Goal: Check status: Check status

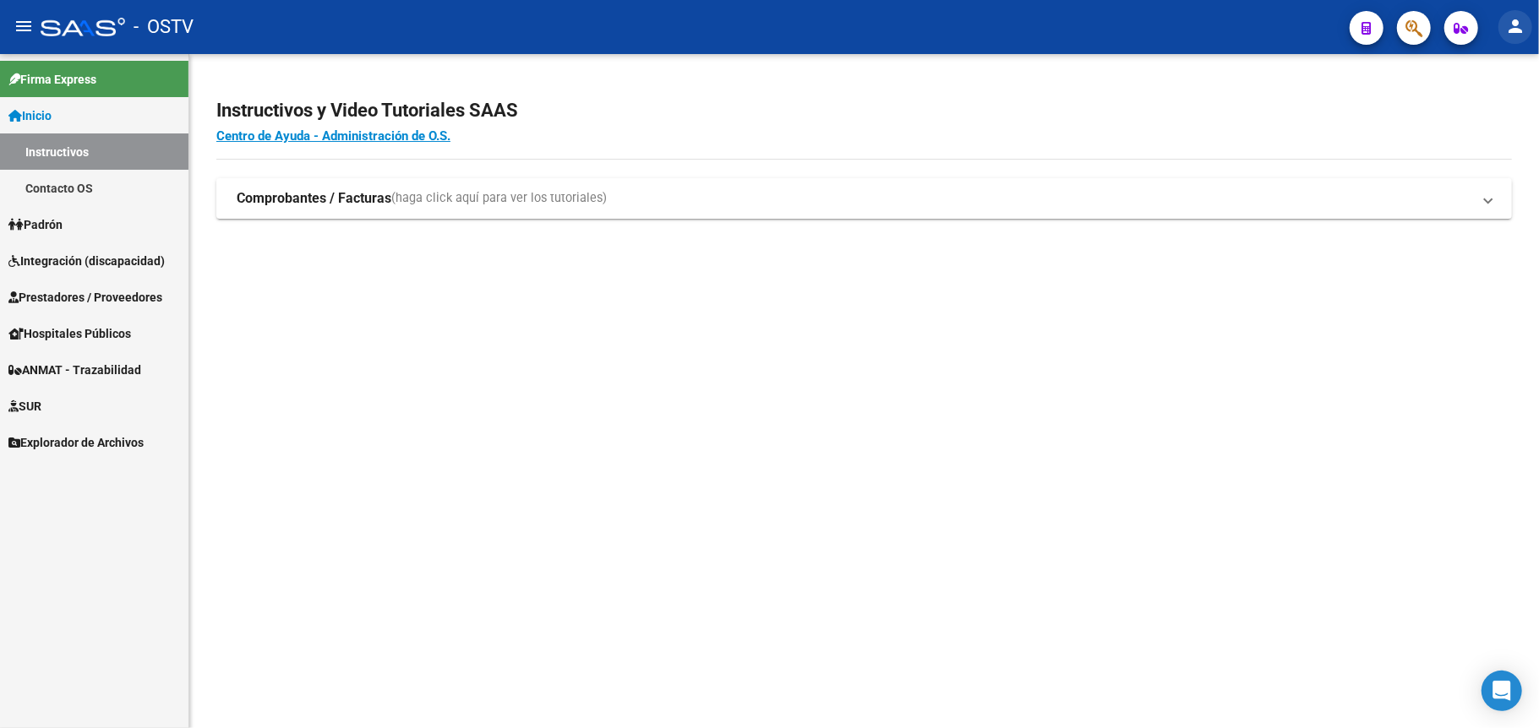
click at [1512, 24] on mat-icon "person" at bounding box center [1515, 26] width 20 height 20
click at [1459, 102] on mat-icon "exit_to_app" at bounding box center [1453, 111] width 20 height 20
click at [39, 225] on span "Padrón" at bounding box center [35, 225] width 54 height 19
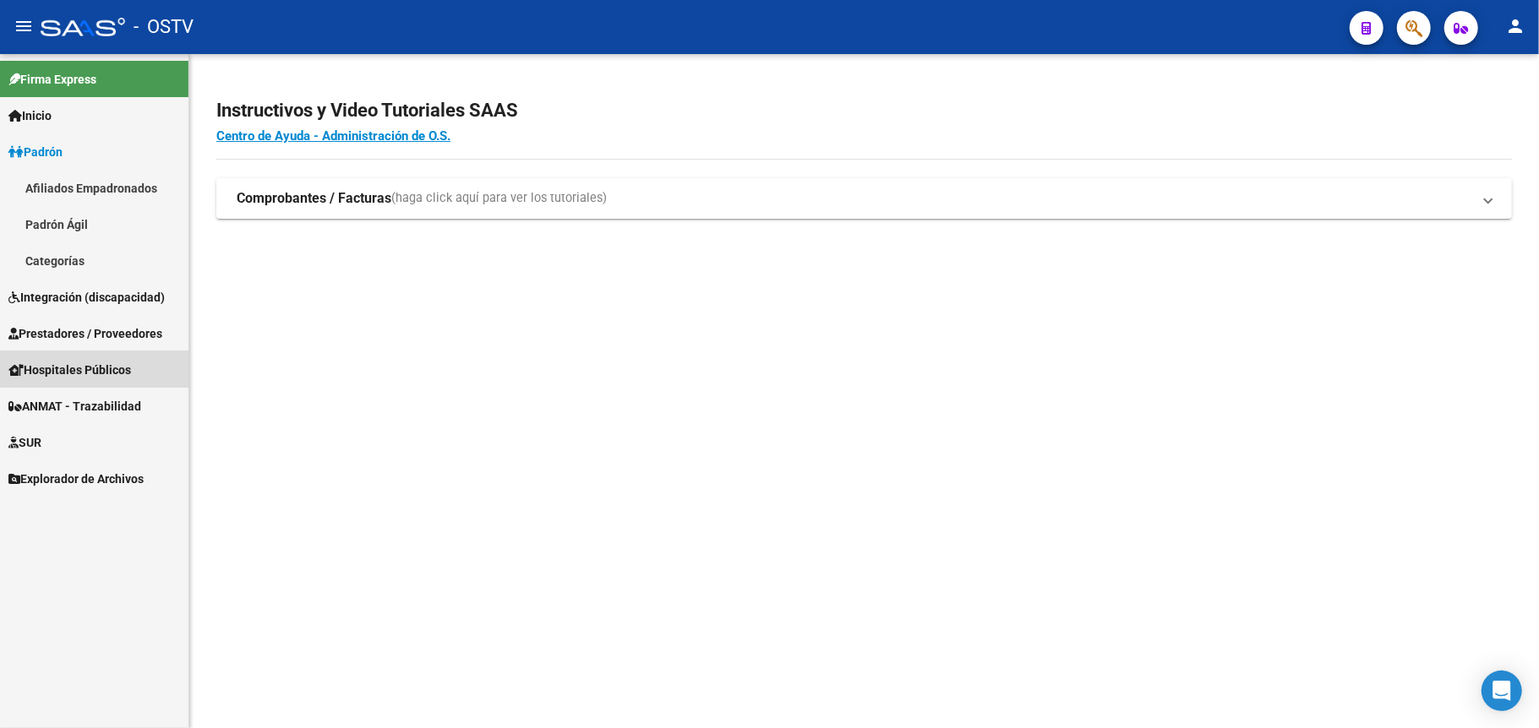
click at [74, 368] on span "Hospitales Públicos" at bounding box center [69, 370] width 123 height 19
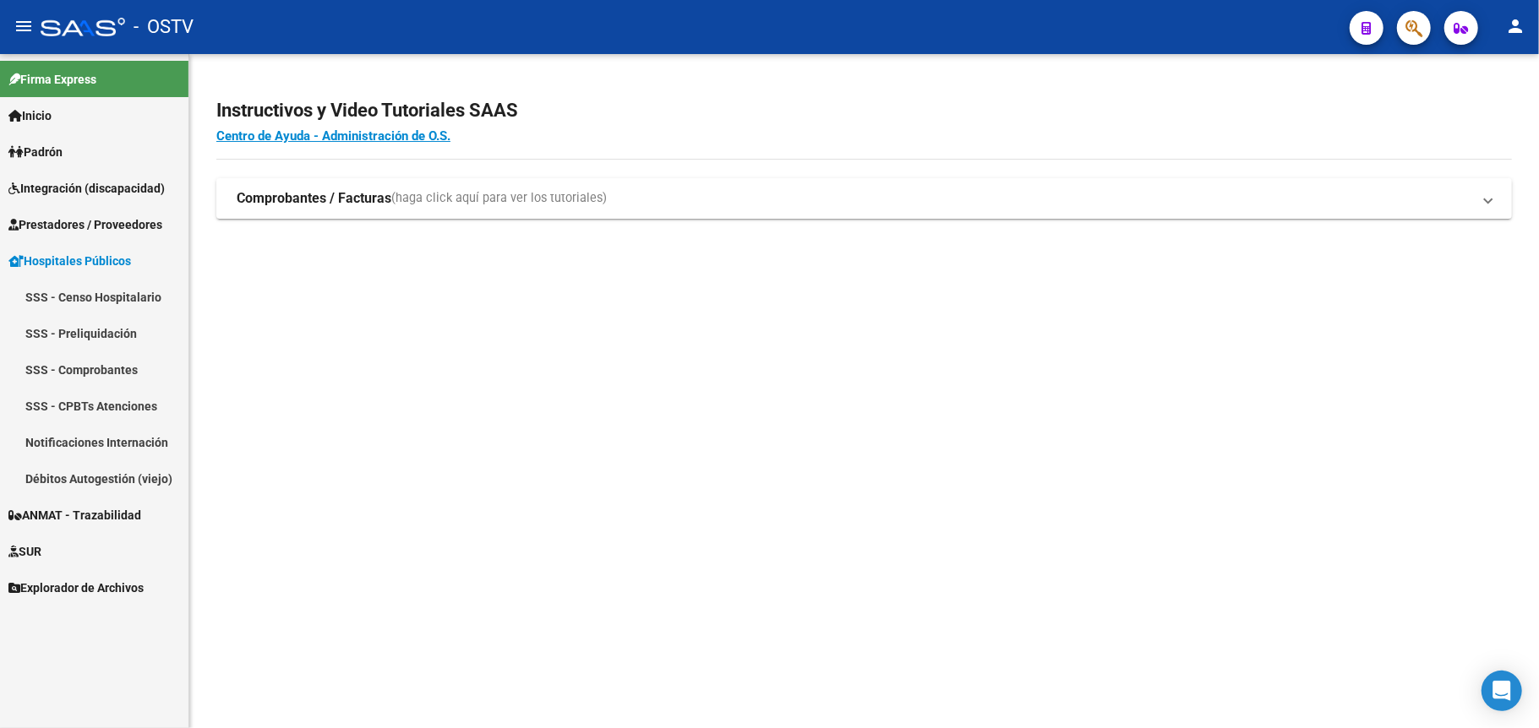
click at [85, 331] on link "SSS - Preliquidación" at bounding box center [94, 333] width 188 height 36
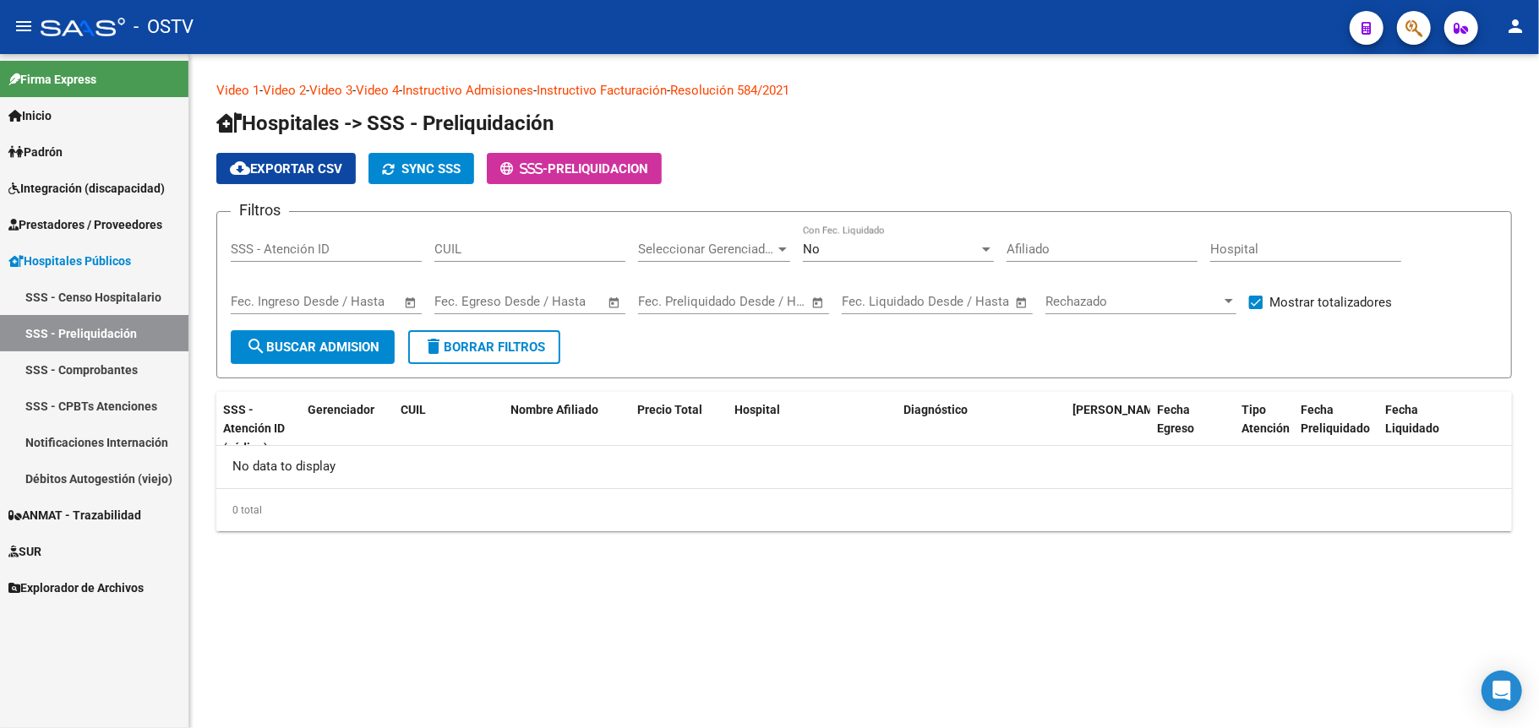
click at [76, 139] on link "Padrón" at bounding box center [94, 152] width 188 height 36
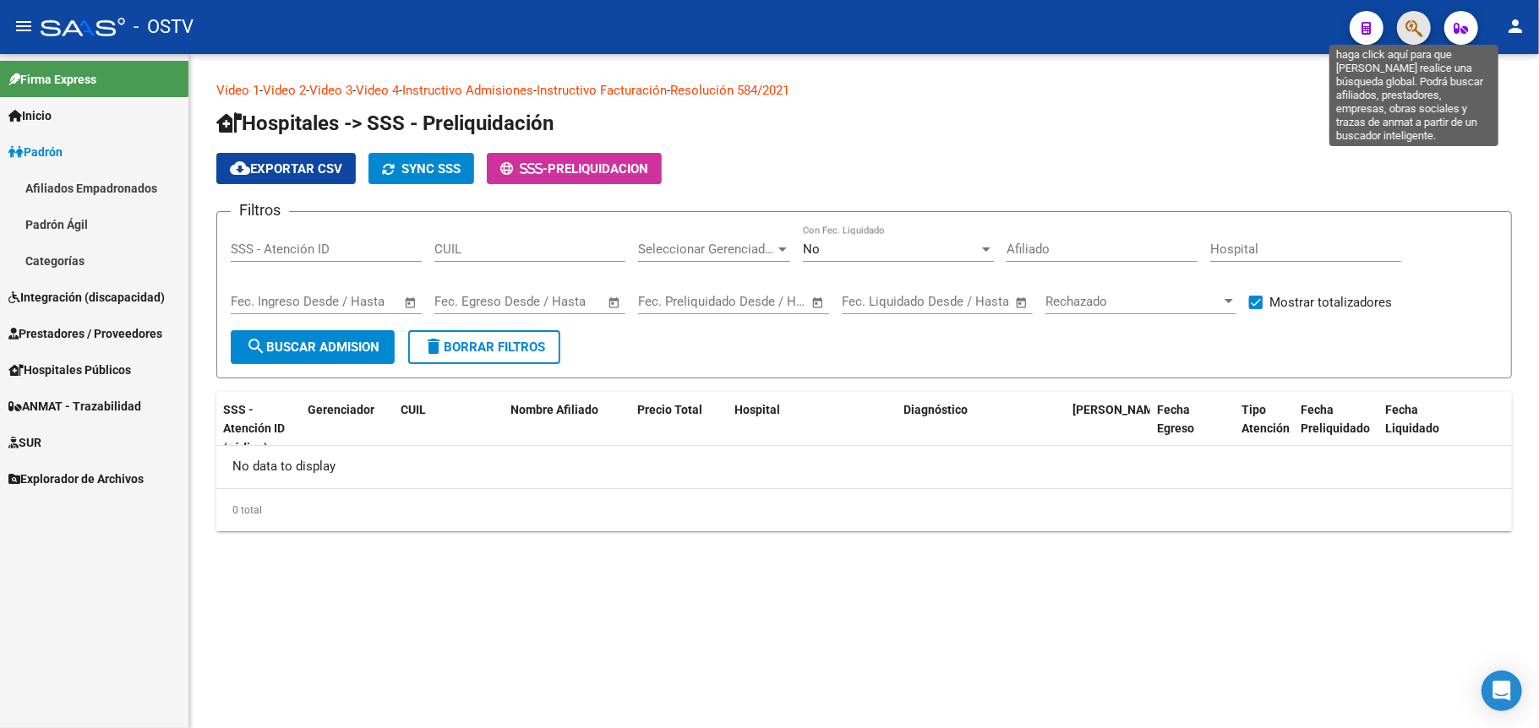
click at [1413, 27] on icon "button" at bounding box center [1413, 28] width 17 height 19
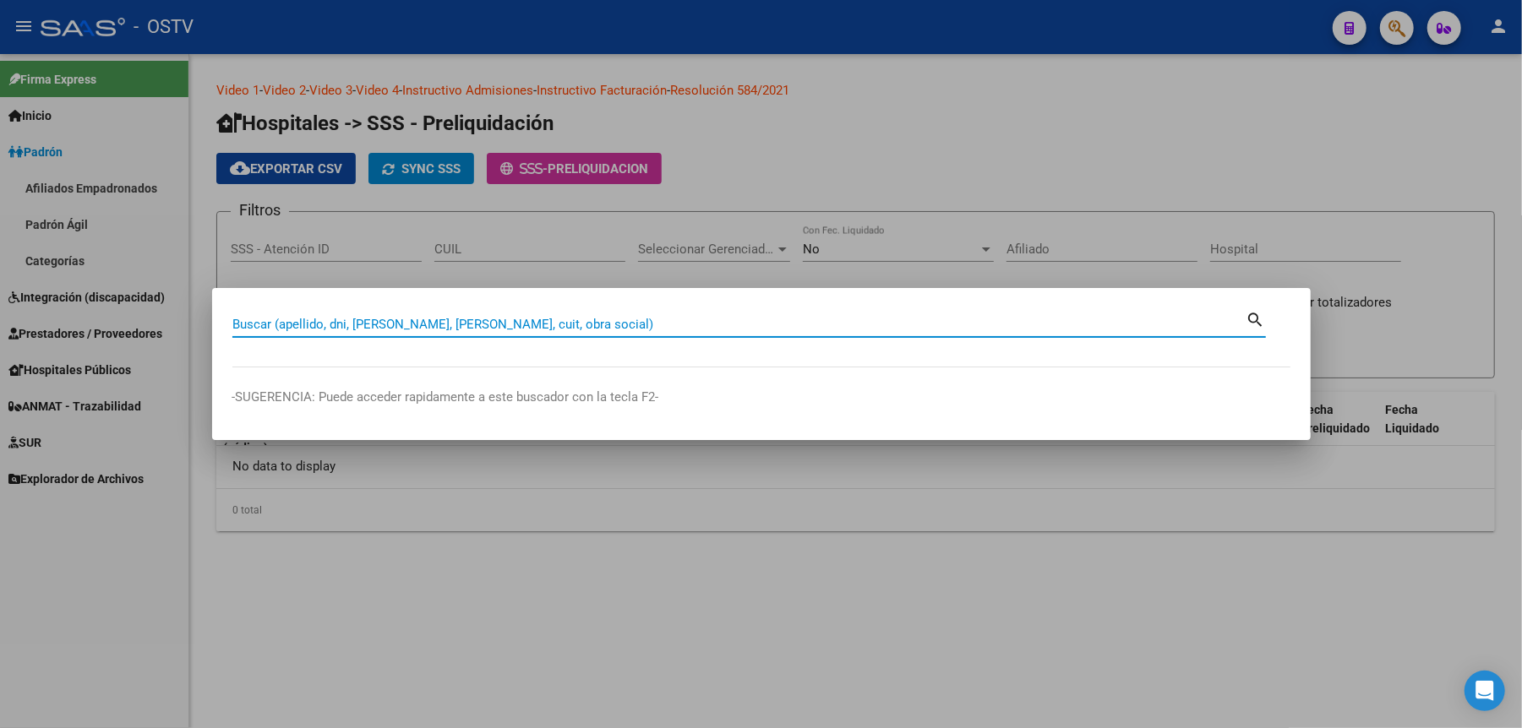
click at [551, 325] on input "Buscar (apellido, dni, cuil, nro traspaso, cuit, obra social)" at bounding box center [739, 324] width 1014 height 15
type input "20136186206"
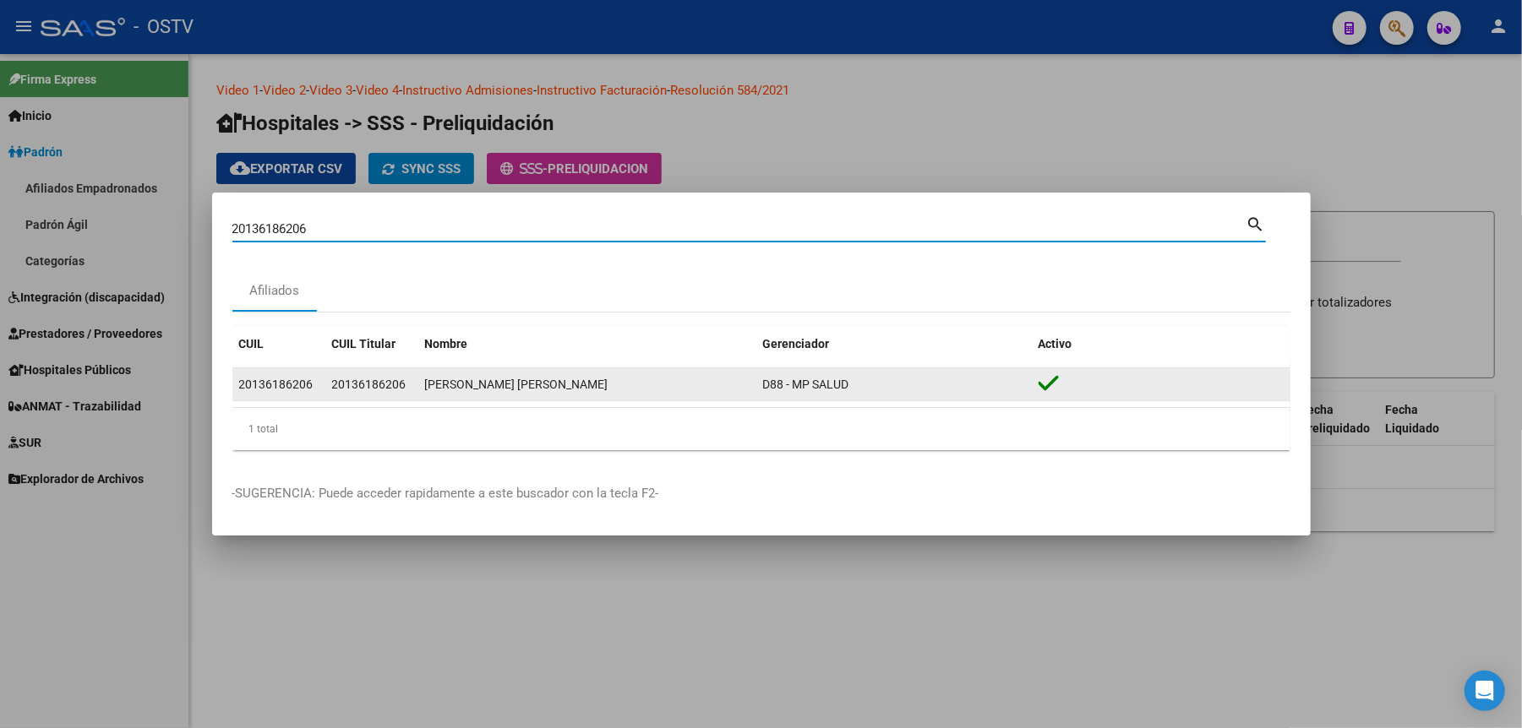
click at [270, 383] on div "20136186206" at bounding box center [276, 384] width 74 height 19
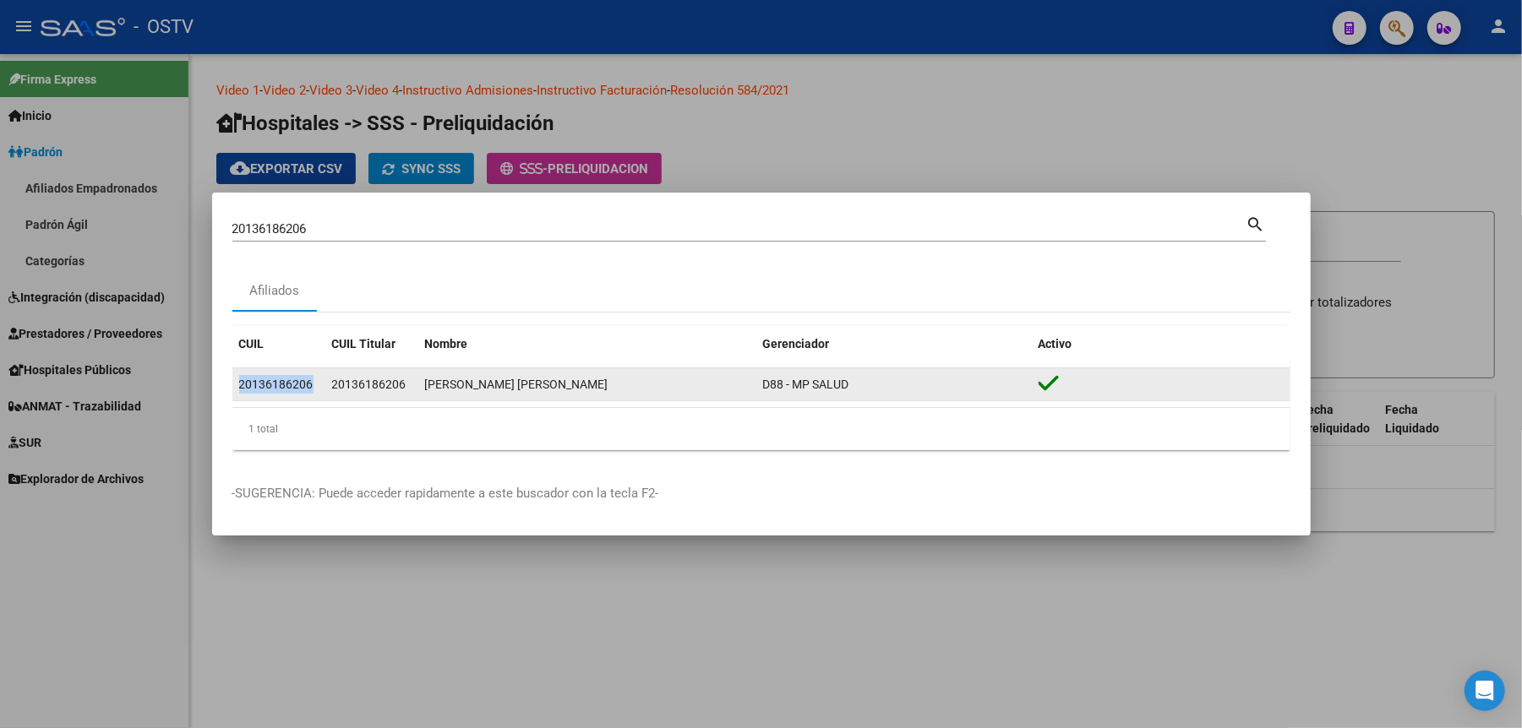
click at [270, 383] on div "20136186206" at bounding box center [276, 384] width 74 height 19
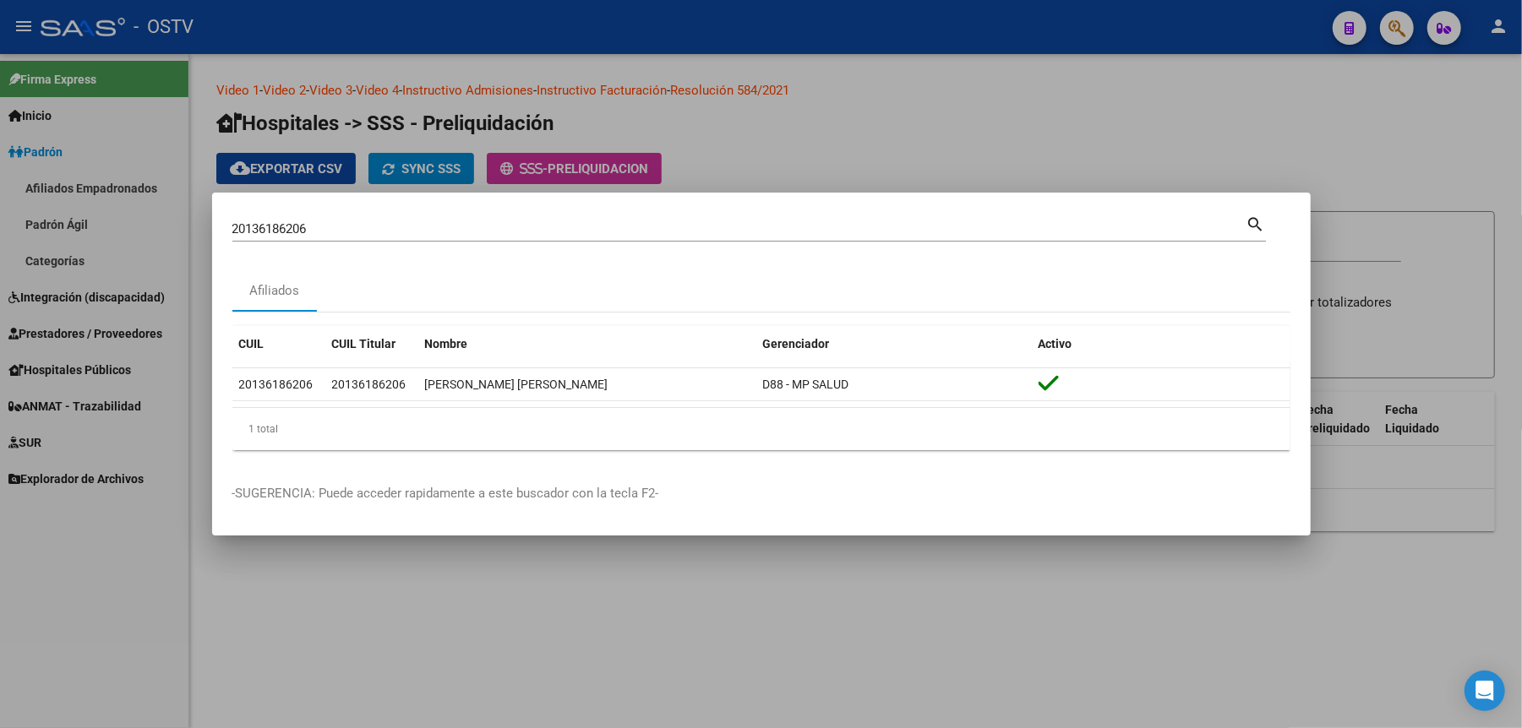
click at [1025, 156] on div at bounding box center [761, 364] width 1522 height 728
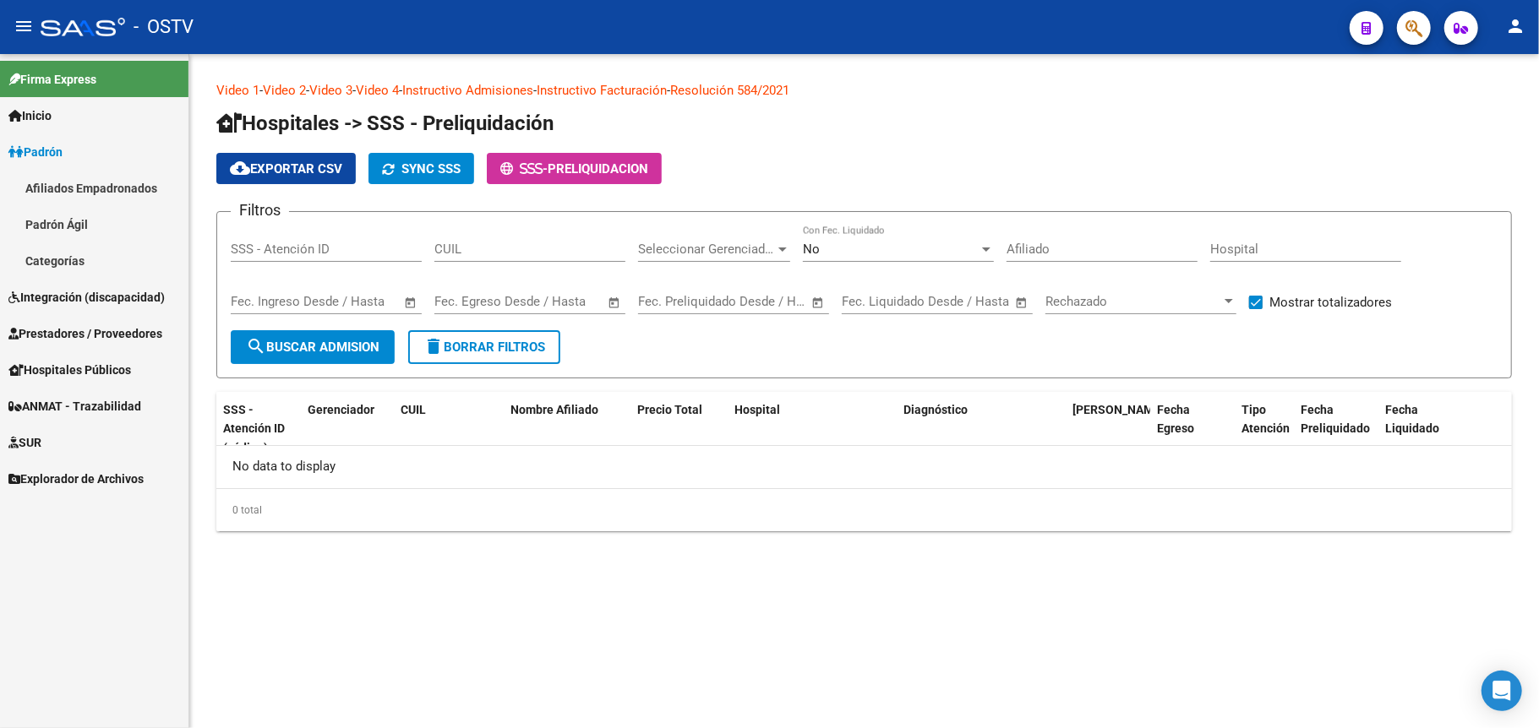
click at [1525, 24] on button "person" at bounding box center [1515, 27] width 34 height 34
click at [1471, 110] on button "exit_to_app Salir" at bounding box center [1480, 111] width 103 height 41
